Goal: Information Seeking & Learning: Find specific page/section

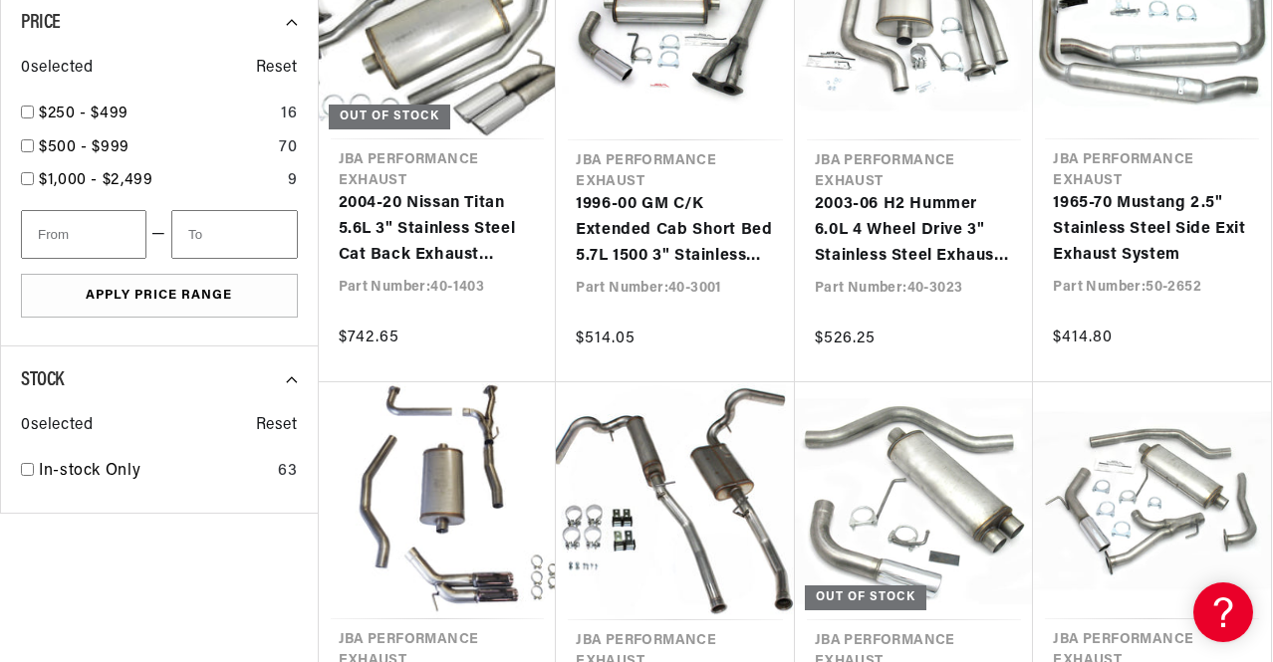
scroll to position [1676, 0]
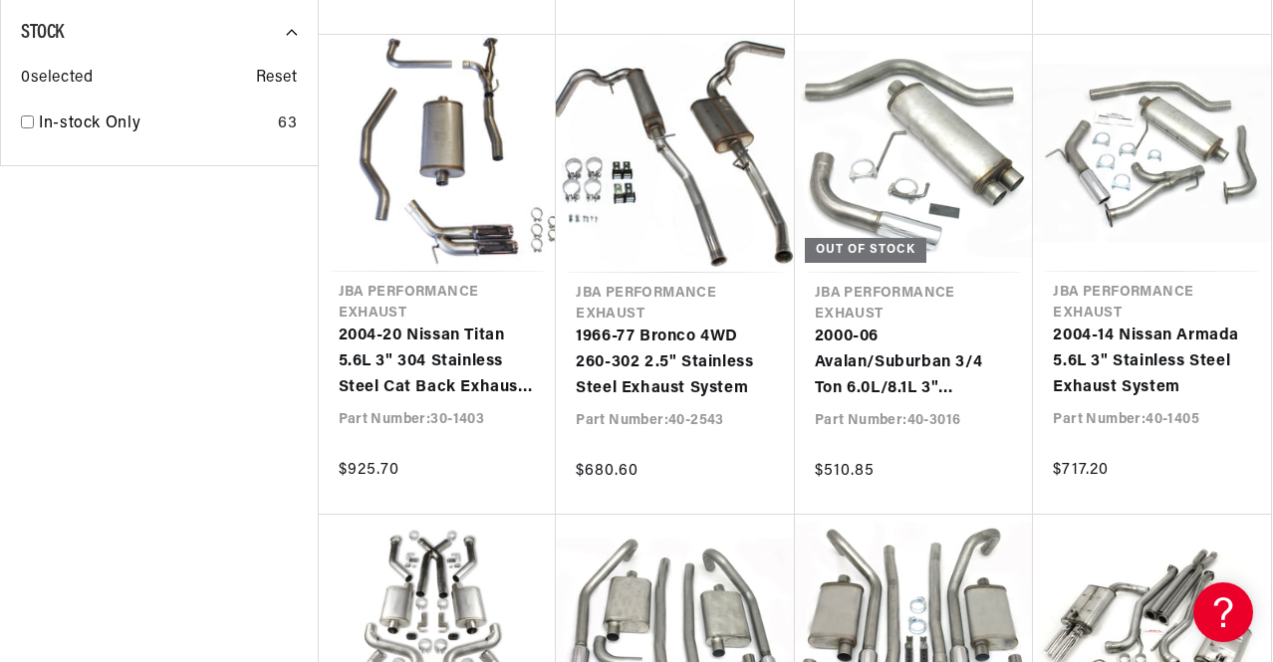
scroll to position [1826, 0]
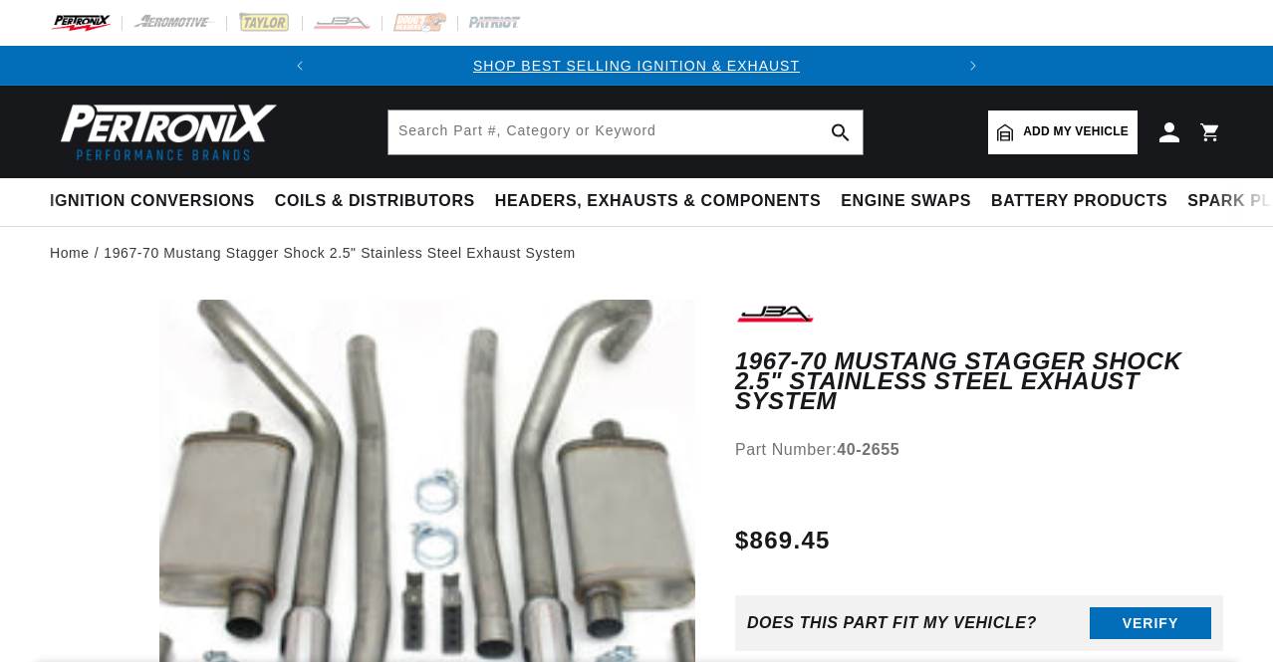
scroll to position [332, 0]
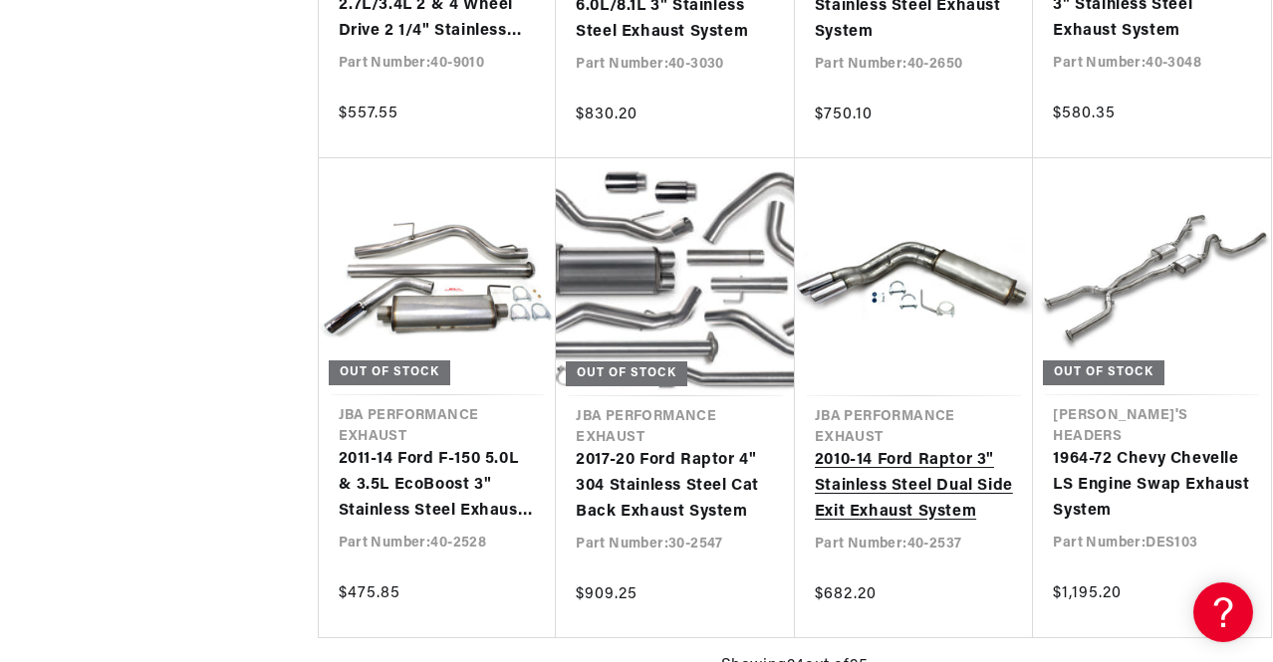
scroll to position [0, 604]
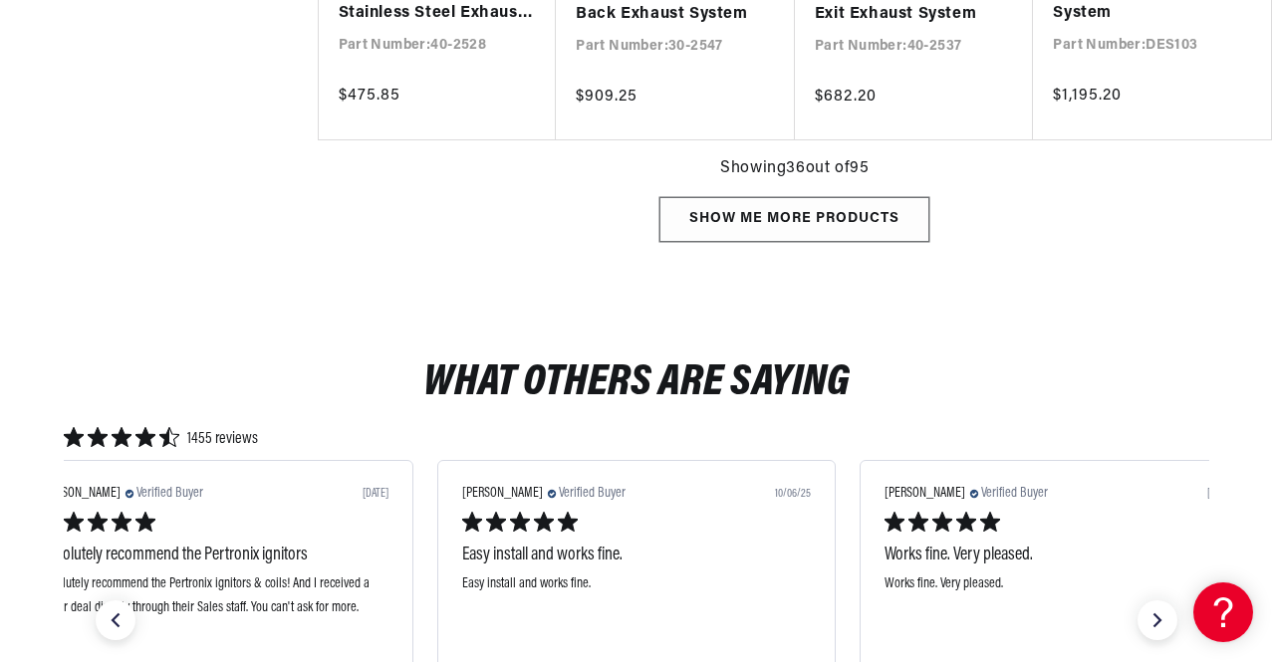
click at [840, 218] on div "Show me more products" at bounding box center [794, 219] width 270 height 45
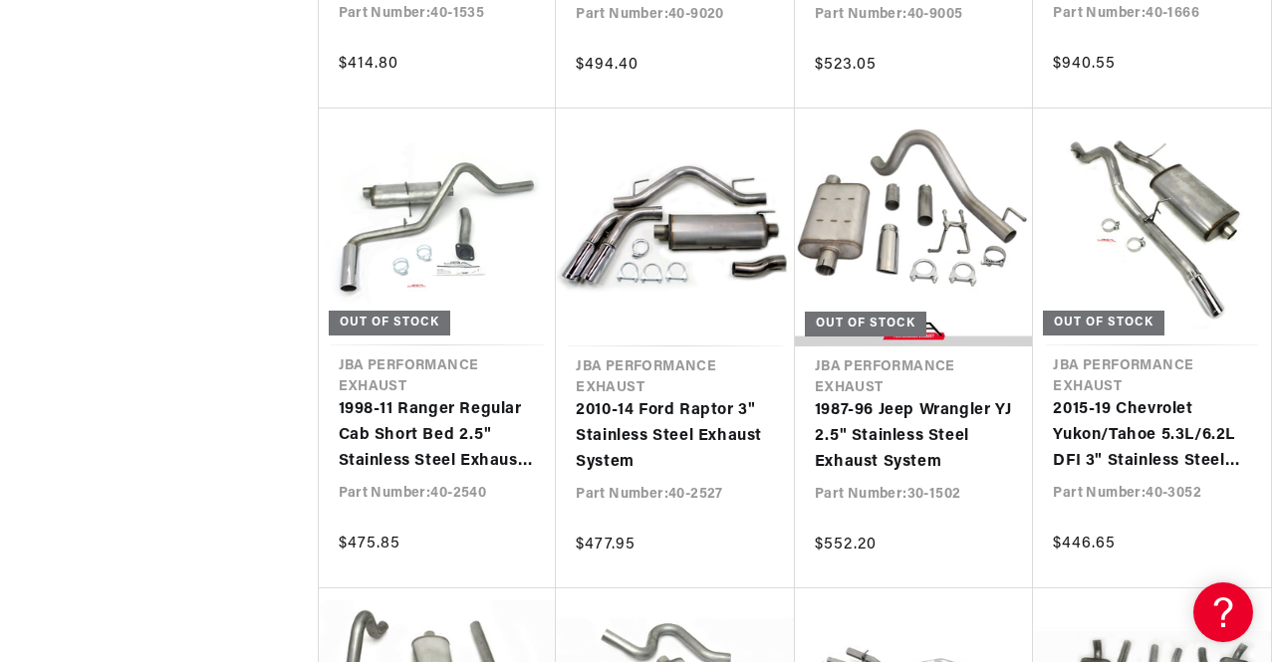
scroll to position [0, 603]
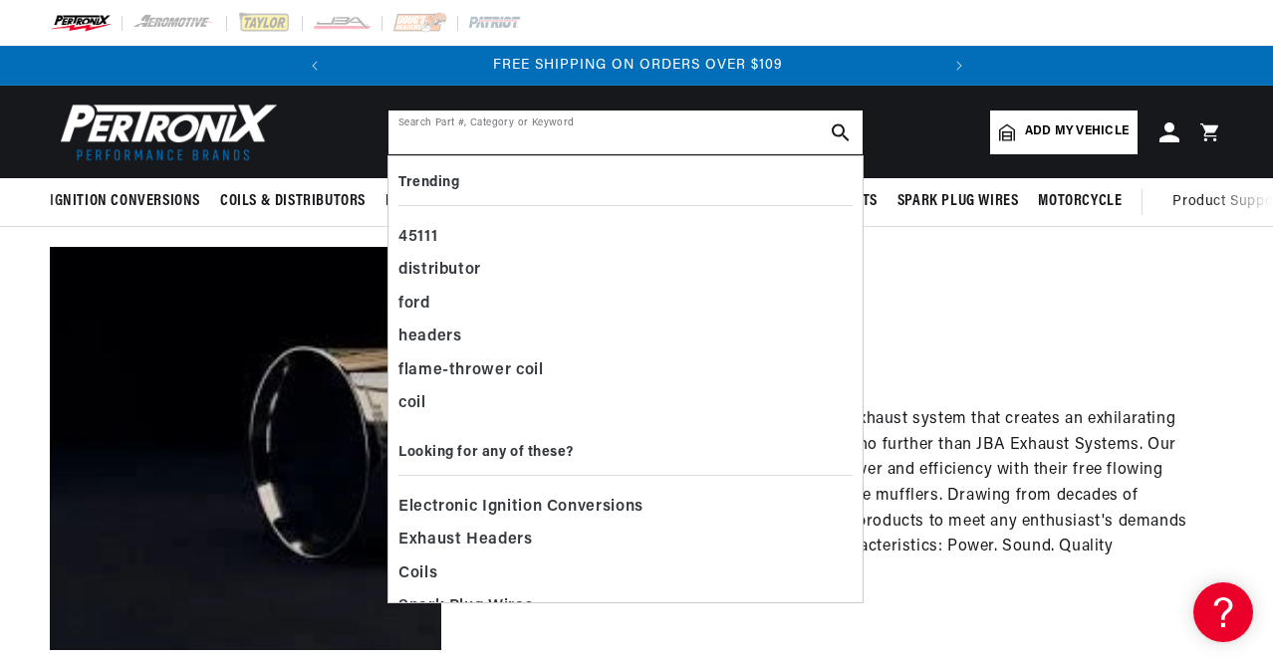
click at [634, 126] on input "text" at bounding box center [626, 133] width 474 height 44
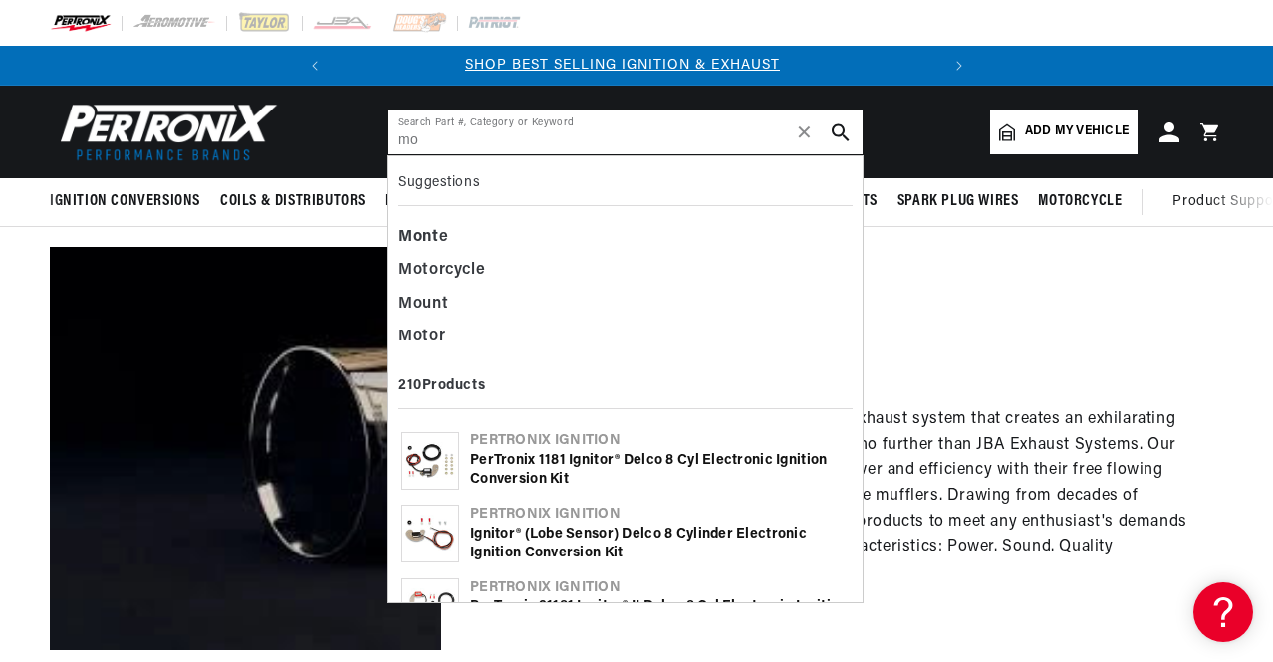
type input "m"
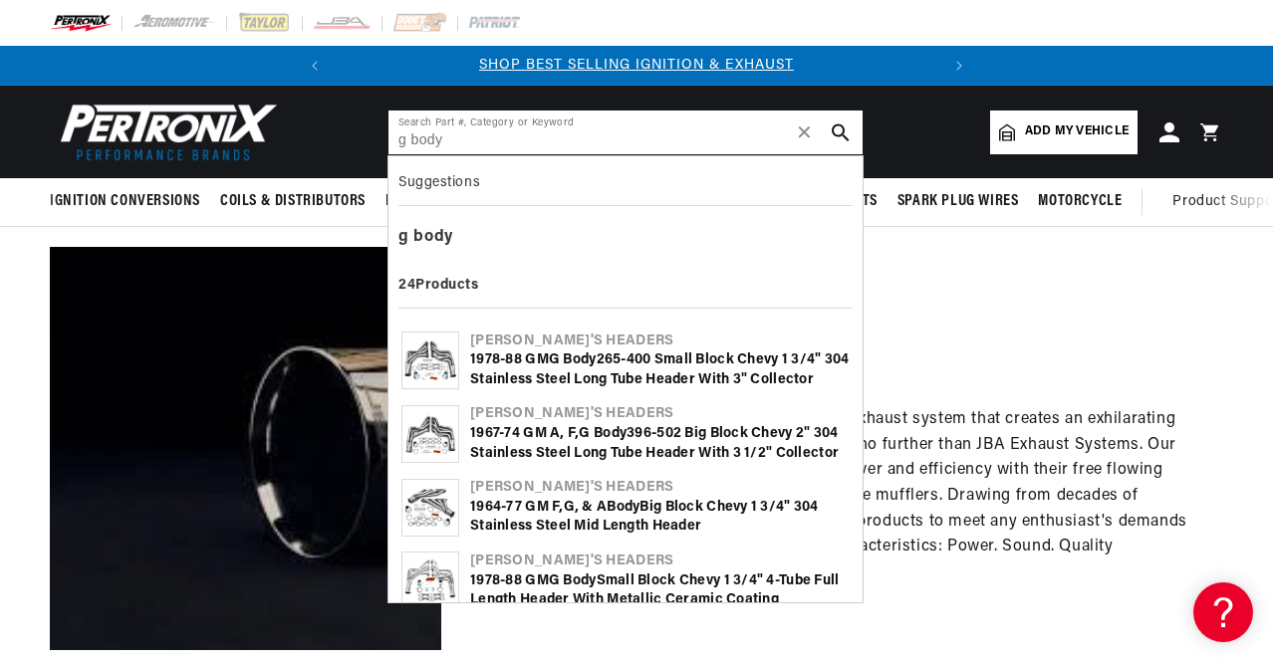
type input "g body"
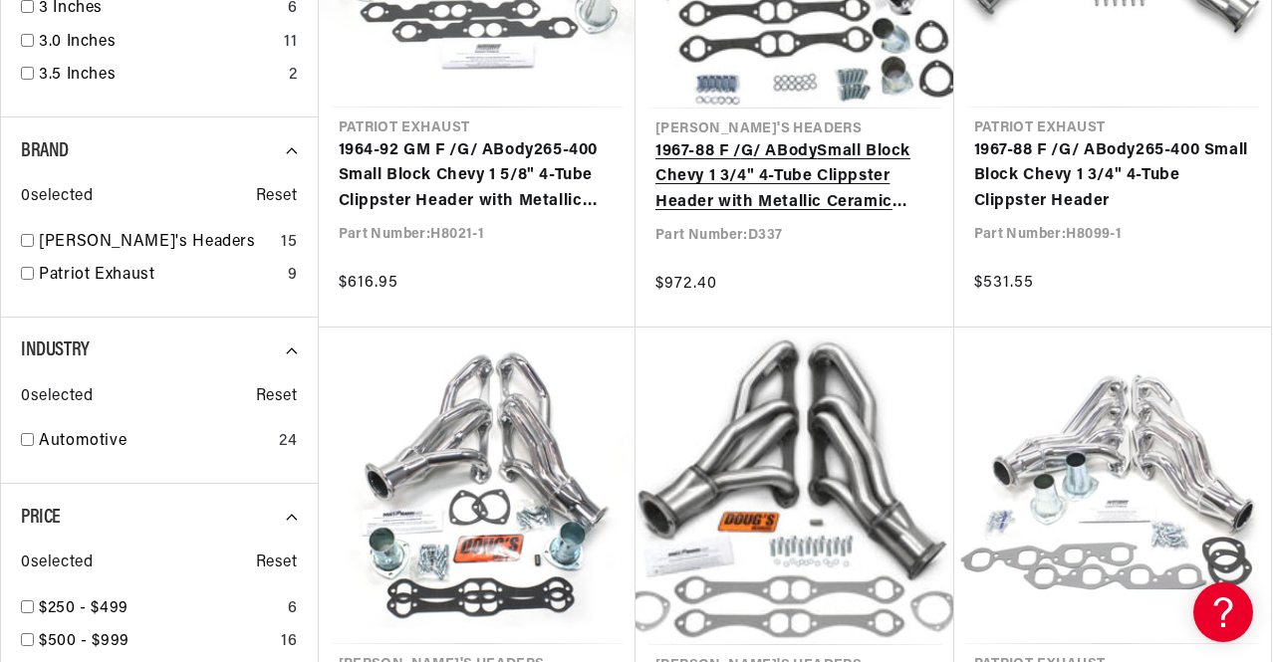
scroll to position [0, 520]
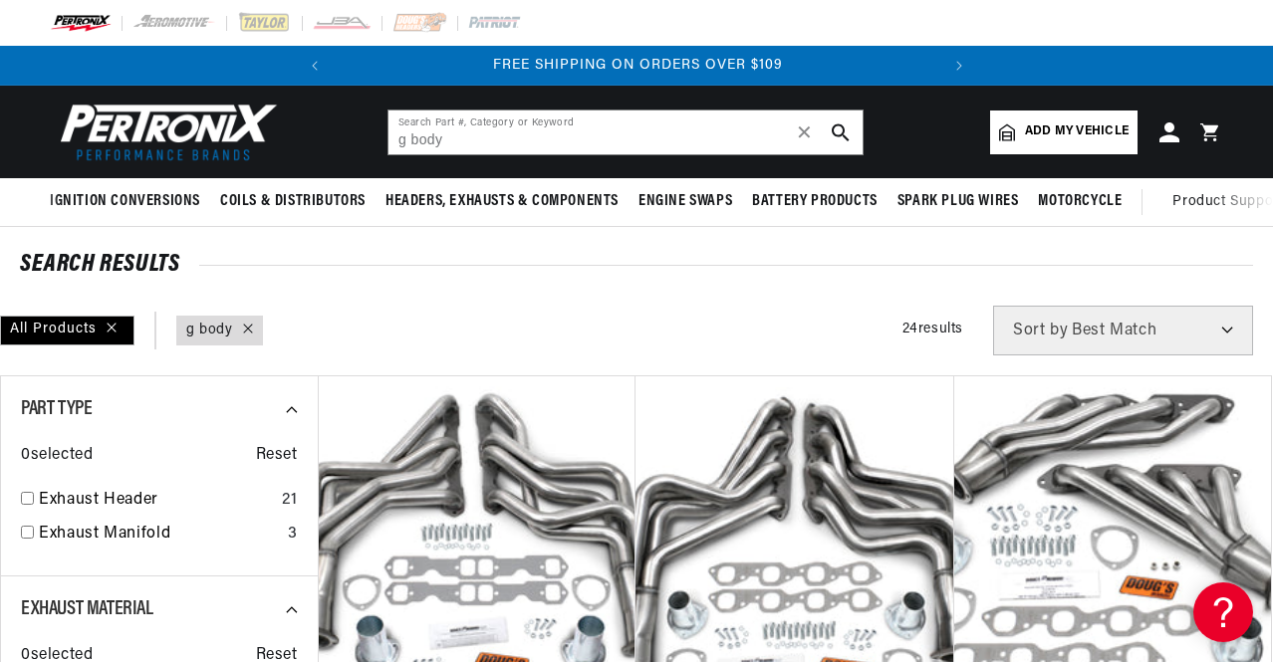
click at [250, 330] on icon at bounding box center [248, 329] width 10 height 10
click at [558, 126] on input "g body" at bounding box center [626, 133] width 474 height 44
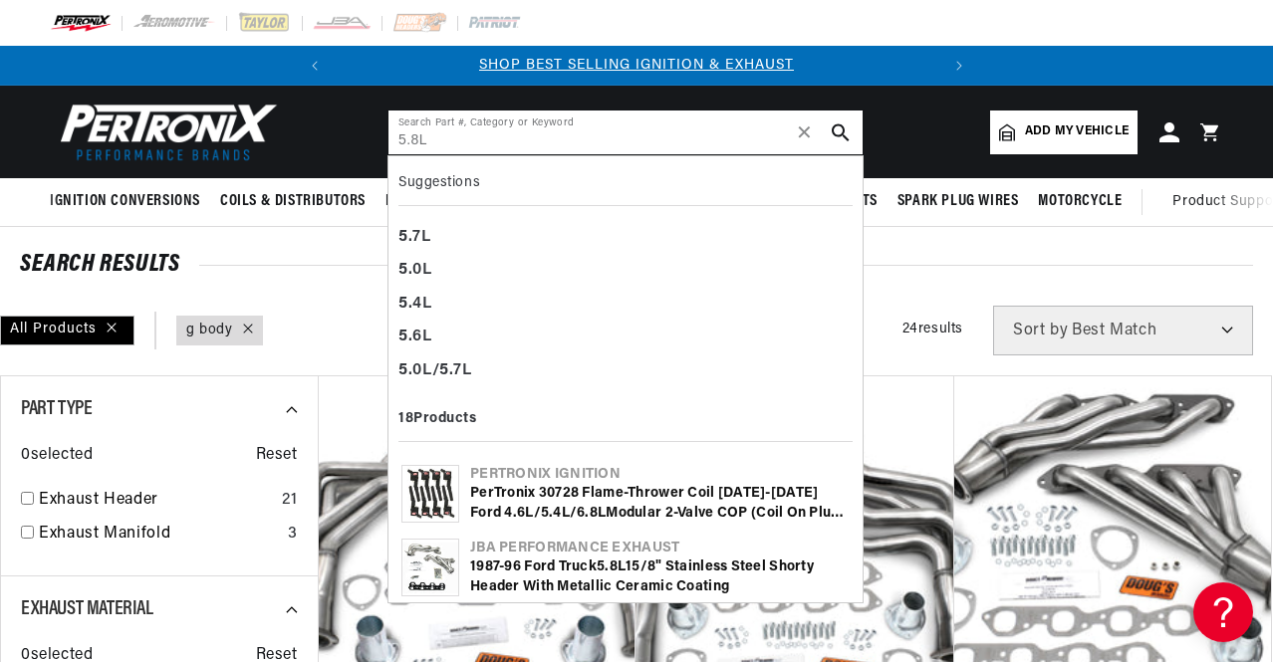
type input "5.8L"
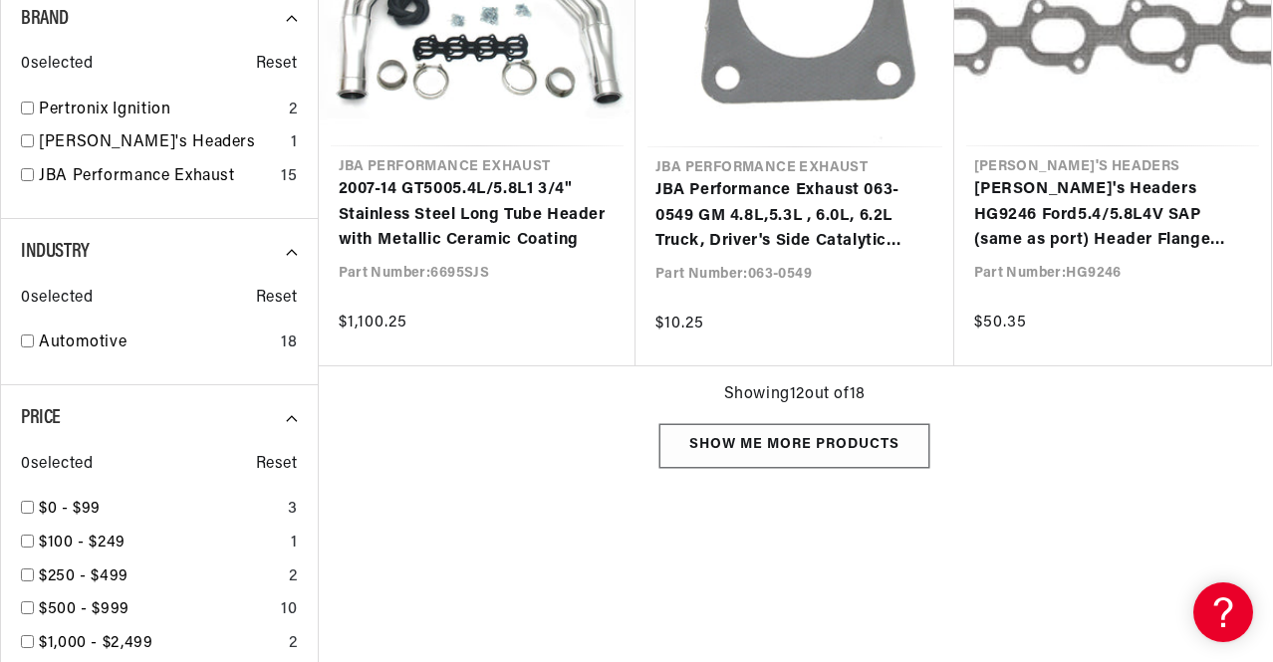
click at [874, 447] on div "Show me more products" at bounding box center [794, 446] width 270 height 45
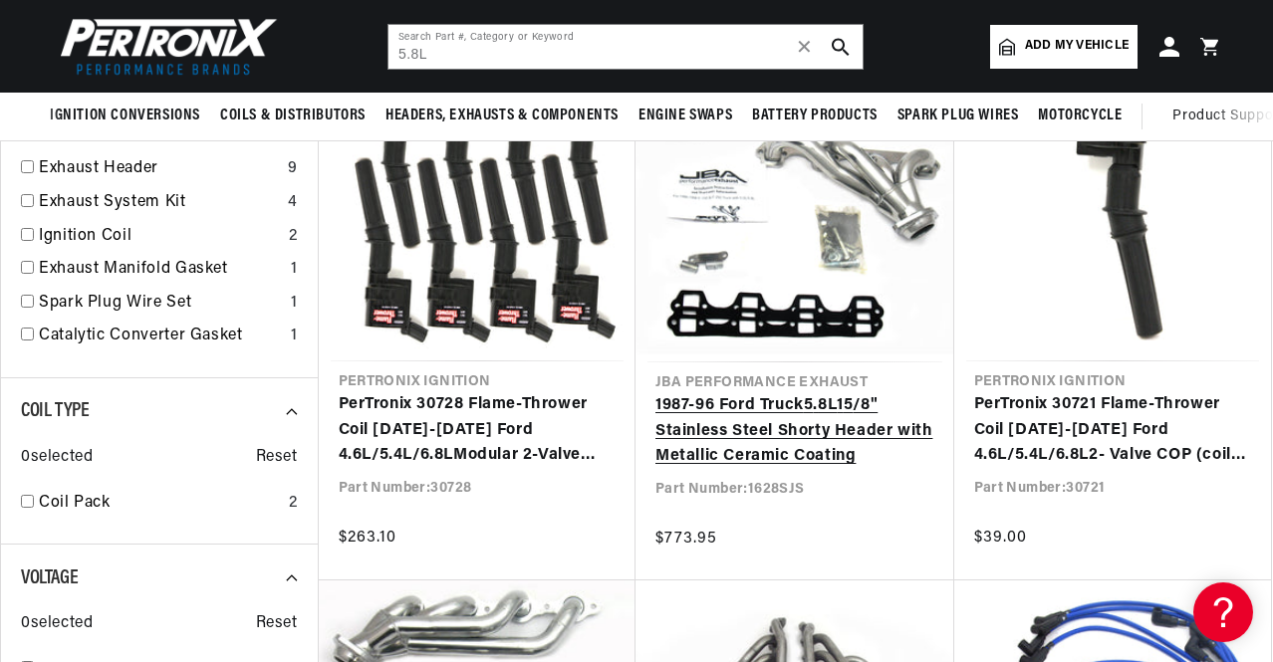
scroll to position [0, 482]
